Goal: Task Accomplishment & Management: Manage account settings

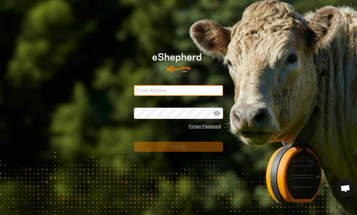
click at [202, 85] on input "Email Address" at bounding box center [178, 90] width 89 height 11
type input "James.eitel@me.com"
click at [179, 146] on button "Log In" at bounding box center [178, 146] width 89 height 10
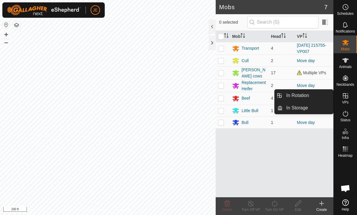
click at [303, 97] on span "In Rotation" at bounding box center [297, 95] width 23 height 7
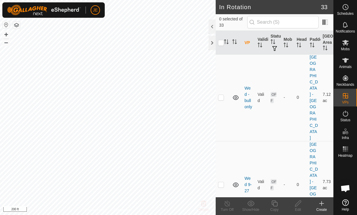
scroll to position [274, 0]
click at [278, 202] on icon at bounding box center [274, 203] width 7 height 7
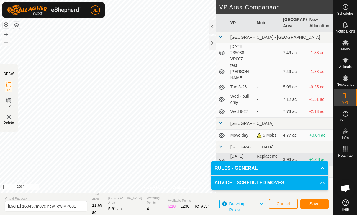
click at [314, 201] on span "Save" at bounding box center [315, 203] width 10 height 5
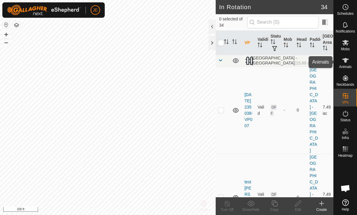
click at [346, 64] on es-animals-svg-icon at bounding box center [345, 60] width 11 height 9
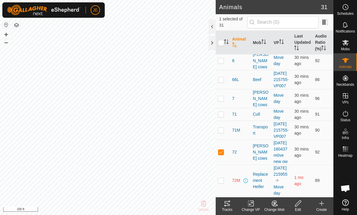
scroll to position [266, 0]
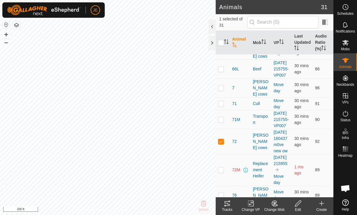
click at [253, 202] on icon at bounding box center [250, 203] width 7 height 7
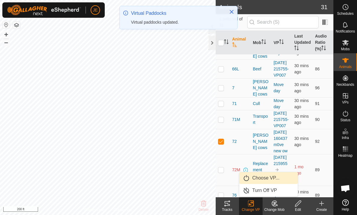
click at [270, 176] on span "Choose VP..." at bounding box center [265, 177] width 27 height 7
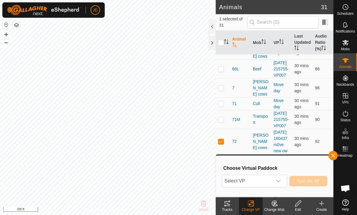
click at [272, 179] on span "Select VP" at bounding box center [247, 181] width 50 height 12
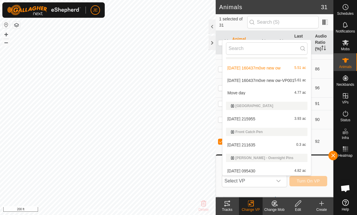
scroll to position [89, 0]
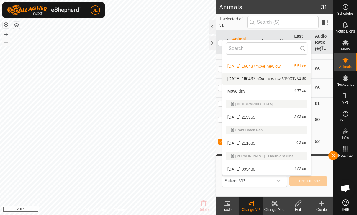
click at [284, 76] on span "[DATE] 160437m0ve new ow-VP001" at bounding box center [261, 78] width 67 height 4
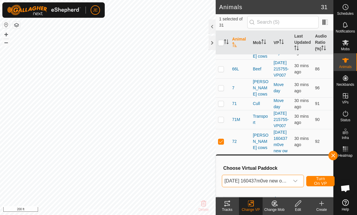
click at [321, 181] on span "Turn On VP" at bounding box center [321, 180] width 14 height 9
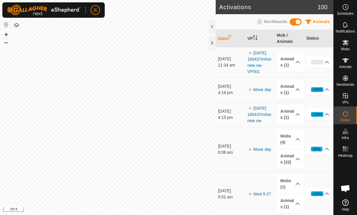
click at [295, 65] on p-accordion-header "Animals (1)" at bounding box center [290, 61] width 27 height 19
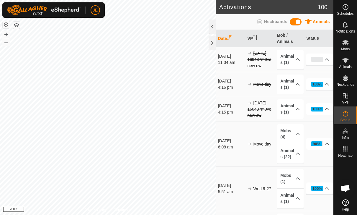
click at [293, 64] on p-accordion-header "Animals (1)" at bounding box center [290, 59] width 27 height 19
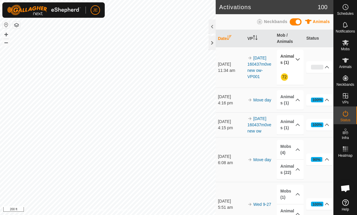
click at [283, 76] on link "72" at bounding box center [284, 76] width 5 height 5
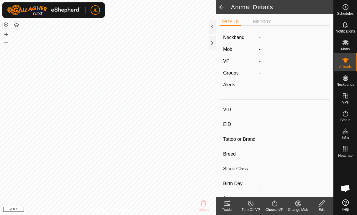
type input "72"
type input "-"
type input "Cow"
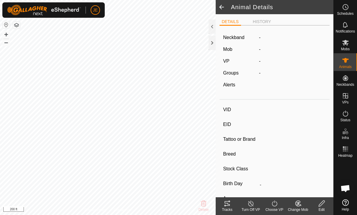
type input "01/2022"
type input "3 years 8 months"
type input "-"
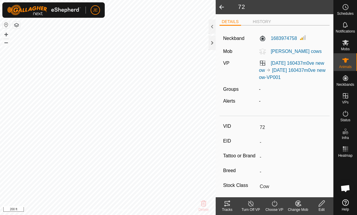
click at [251, 205] on icon at bounding box center [250, 203] width 7 height 7
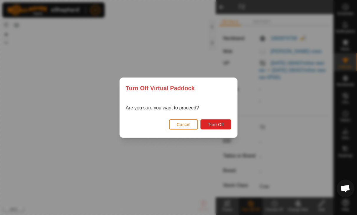
click at [216, 122] on span "Turn Off" at bounding box center [216, 124] width 16 height 5
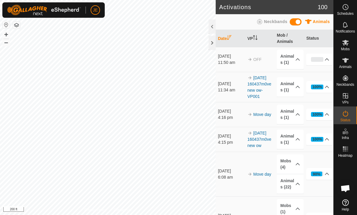
click at [293, 59] on p-accordion-header "Animals (1)" at bounding box center [290, 59] width 27 height 19
click at [292, 88] on p-accordion-header "Animals (1)" at bounding box center [290, 86] width 27 height 19
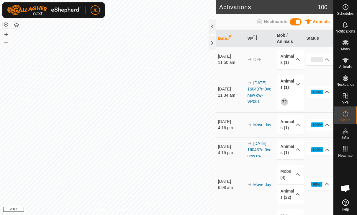
click at [291, 84] on p-accordion-header "Animals (1)" at bounding box center [290, 83] width 27 height 19
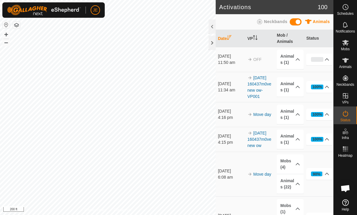
click at [296, 88] on icon at bounding box center [298, 86] width 5 height 5
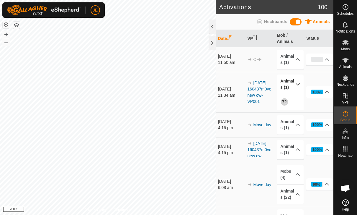
click at [322, 91] on div "100%" at bounding box center [318, 92] width 10 height 6
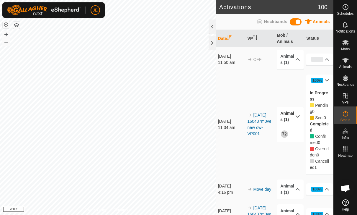
click at [255, 124] on link "[DATE] 160437m0ve new ow-VP001" at bounding box center [260, 123] width 24 height 23
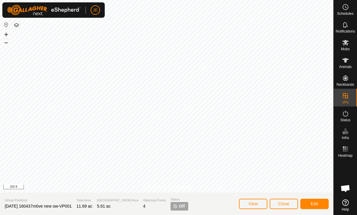
click at [282, 203] on span "Close" at bounding box center [283, 203] width 11 height 5
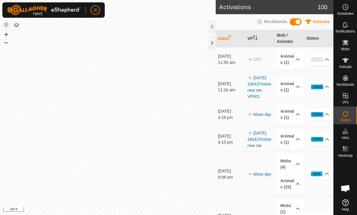
click at [255, 59] on span "OFF" at bounding box center [258, 59] width 8 height 5
click at [291, 57] on p-accordion-header "Animals (1)" at bounding box center [290, 59] width 27 height 19
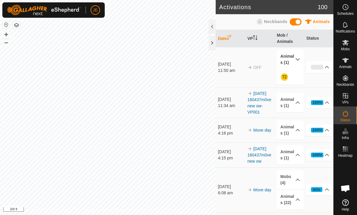
click at [230, 65] on div "[DATE]" at bounding box center [231, 64] width 27 height 6
click at [254, 65] on span "OFF" at bounding box center [258, 67] width 8 height 5
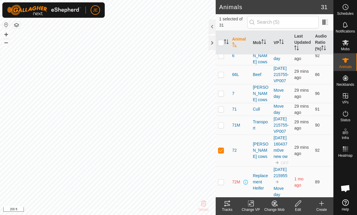
scroll to position [261, 0]
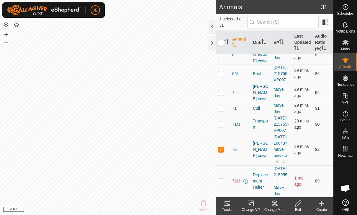
click at [298, 204] on icon at bounding box center [298, 203] width 7 height 7
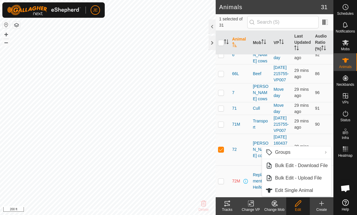
click at [301, 133] on td "29 mins ago" at bounding box center [302, 149] width 21 height 32
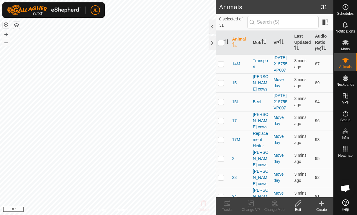
checkbox input "true"
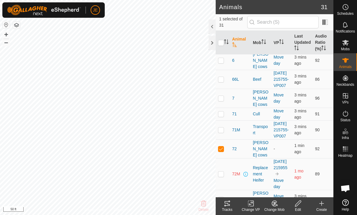
scroll to position [257, 0]
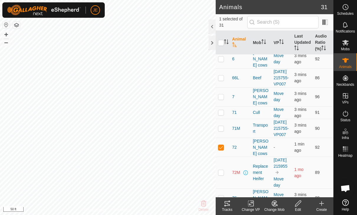
click at [248, 202] on icon at bounding box center [250, 203] width 7 height 7
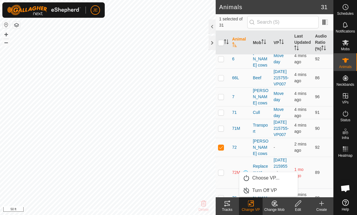
click at [257, 176] on span "Choose VP..." at bounding box center [265, 177] width 27 height 7
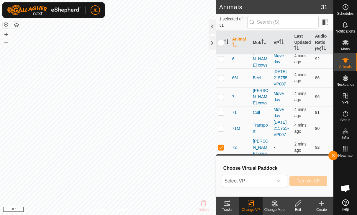
click at [268, 180] on span "Select VP" at bounding box center [247, 181] width 50 height 12
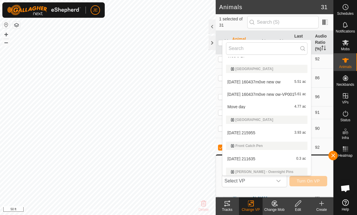
scroll to position [73, 0]
click at [265, 93] on span "[DATE] 160437m0ve new ow-VP001" at bounding box center [261, 95] width 67 height 4
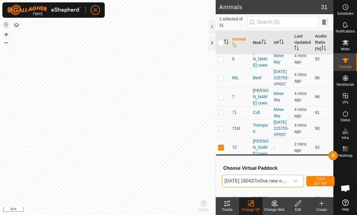
click at [316, 181] on span "Turn On VP" at bounding box center [321, 180] width 14 height 9
